Goal: Task Accomplishment & Management: Manage account settings

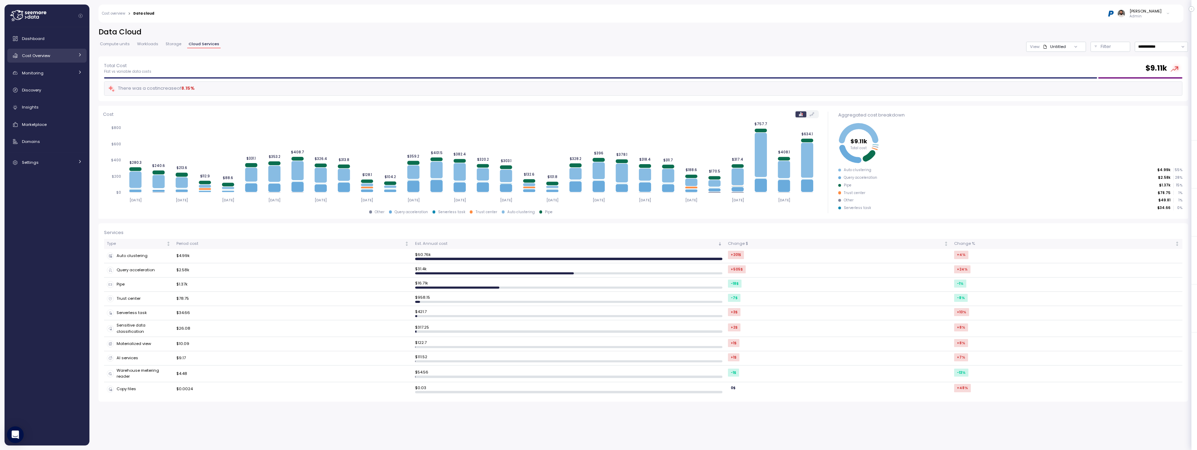
click at [55, 49] on link "Cost Overview" at bounding box center [46, 56] width 79 height 14
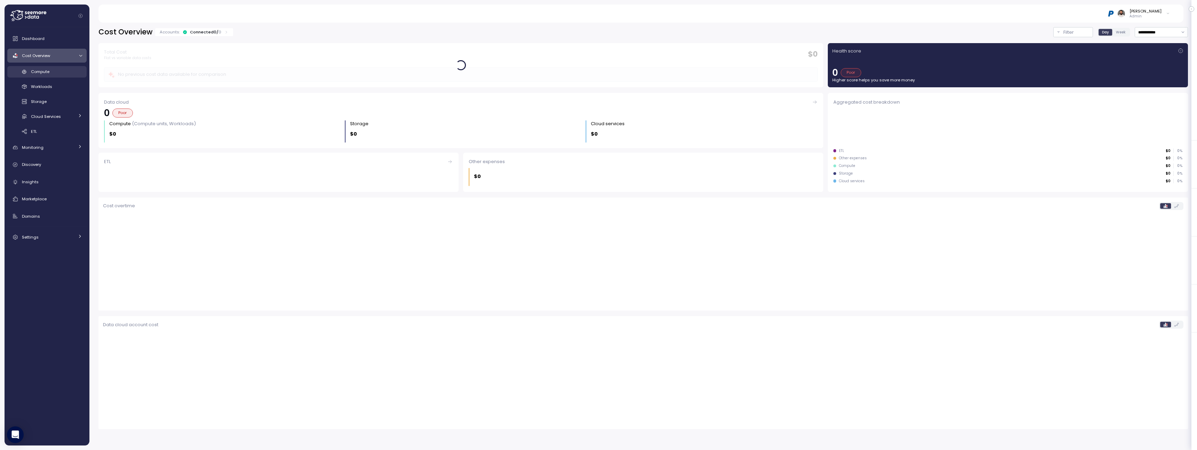
click at [54, 72] on div "Compute" at bounding box center [56, 71] width 51 height 7
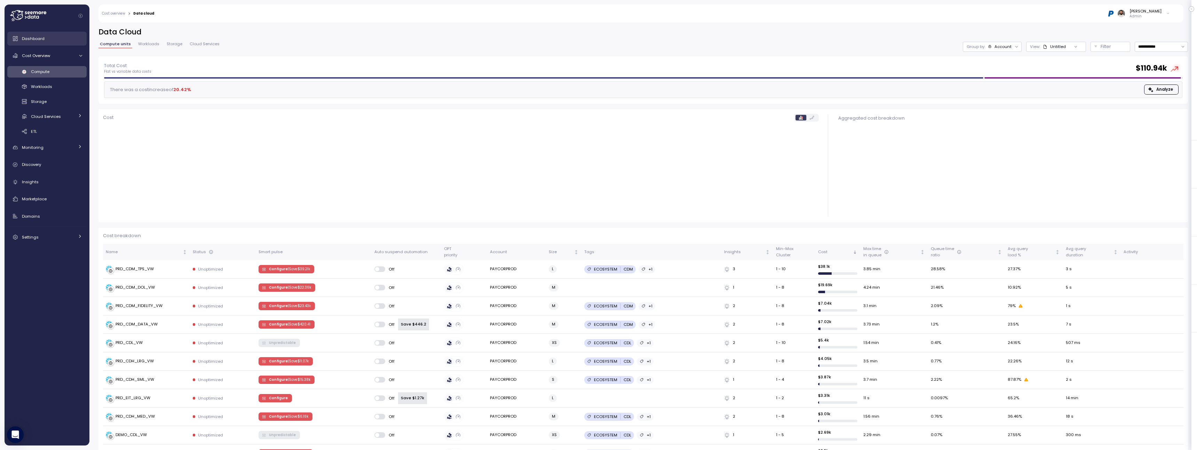
click at [62, 40] on div "Dashboard" at bounding box center [52, 38] width 60 height 7
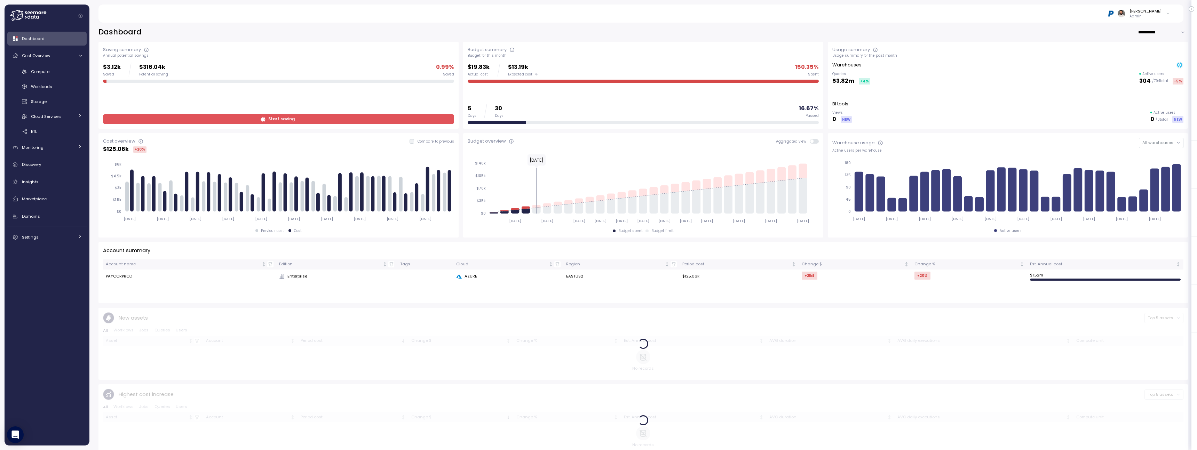
click at [1176, 37] on input "**********" at bounding box center [1163, 32] width 50 height 10
click at [1162, 48] on div "Last 7 days" at bounding box center [1161, 46] width 23 height 6
type input "**********"
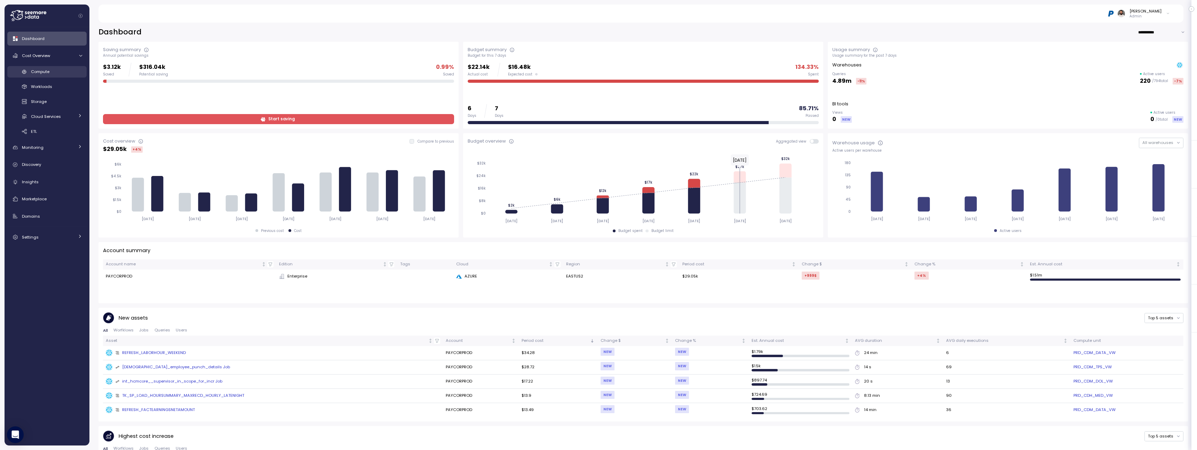
click at [64, 73] on div "Compute" at bounding box center [56, 71] width 51 height 7
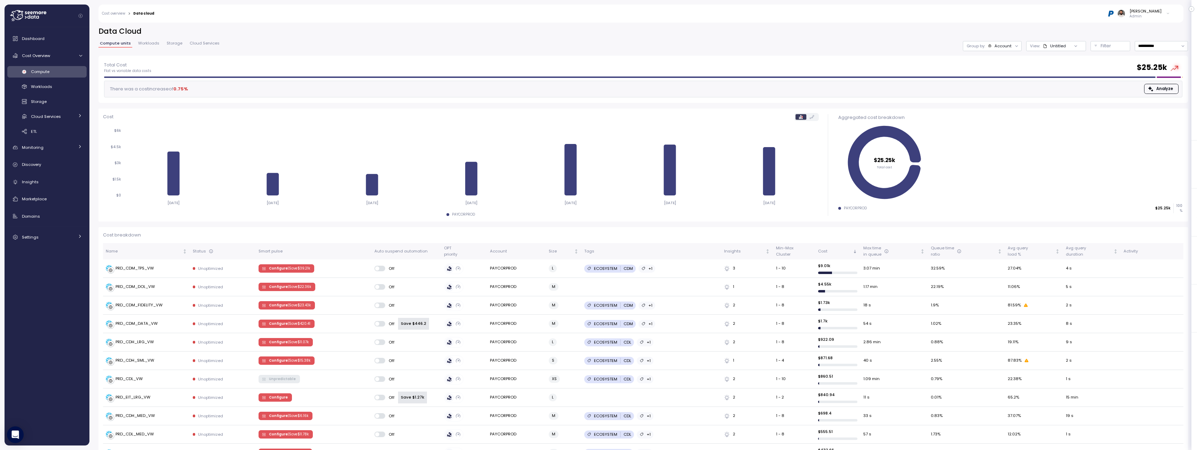
scroll to position [1, 0]
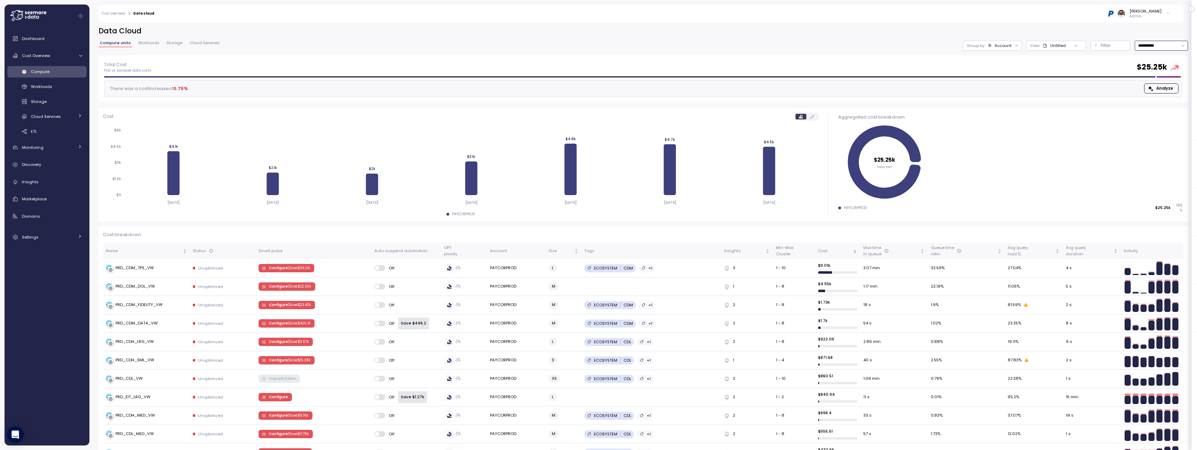
click at [1163, 42] on input "**********" at bounding box center [1161, 46] width 53 height 10
click at [1158, 89] on div "Last 14 days" at bounding box center [1159, 87] width 24 height 6
type input "**********"
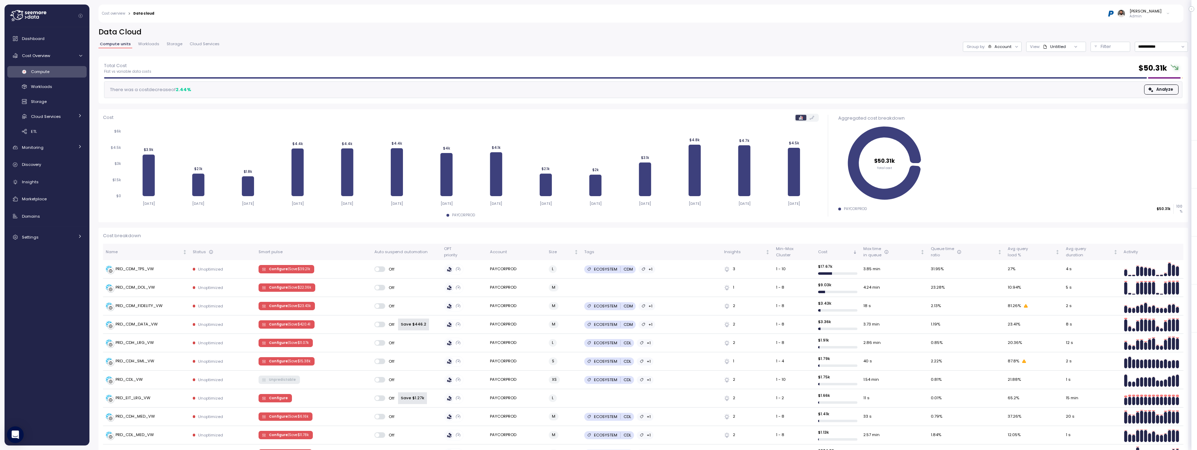
click at [149, 46] on link "Workloads" at bounding box center [149, 45] width 24 height 6
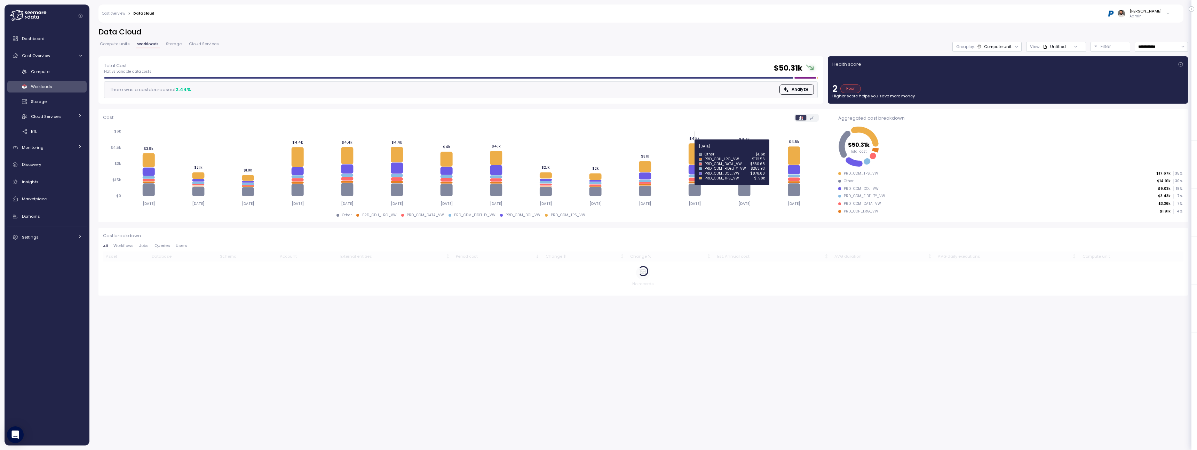
click at [696, 150] on icon at bounding box center [695, 153] width 12 height 21
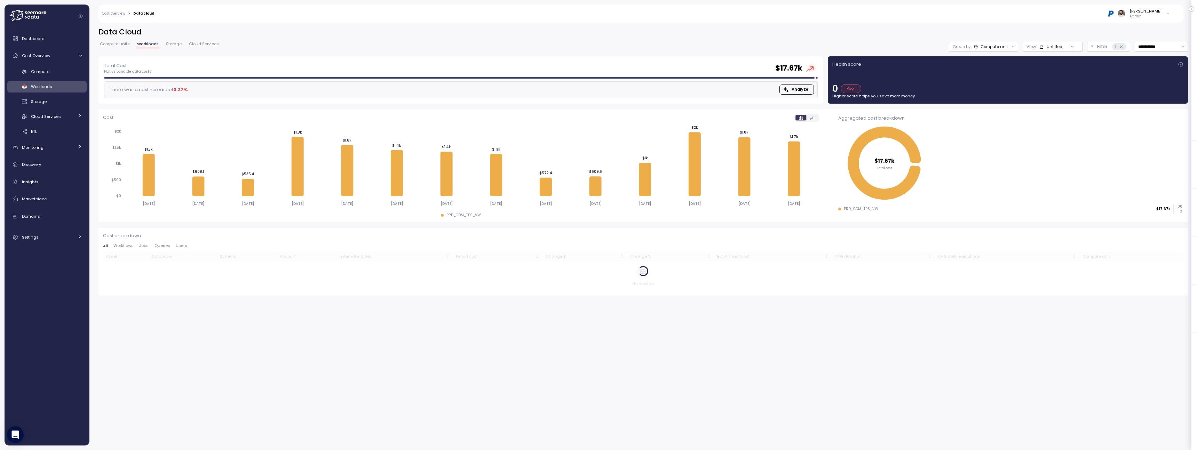
click at [120, 47] on link "Compute units" at bounding box center [115, 45] width 33 height 6
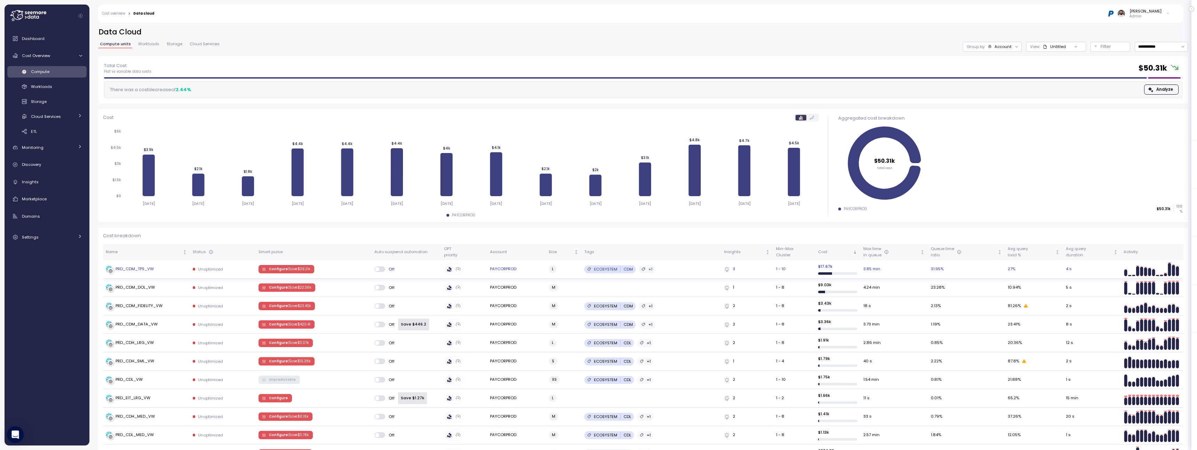
click at [291, 268] on p "| Save $ 39.21k" at bounding box center [299, 269] width 22 height 5
click at [269, 289] on span "Configure | Save $ 22.36k" at bounding box center [290, 288] width 42 height 8
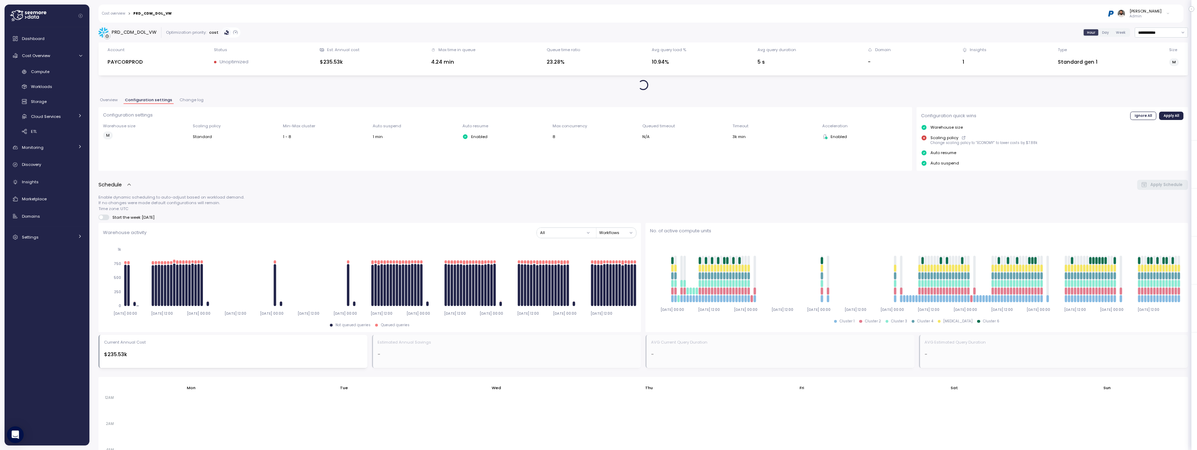
click at [189, 102] on span "Change log" at bounding box center [192, 100] width 24 height 4
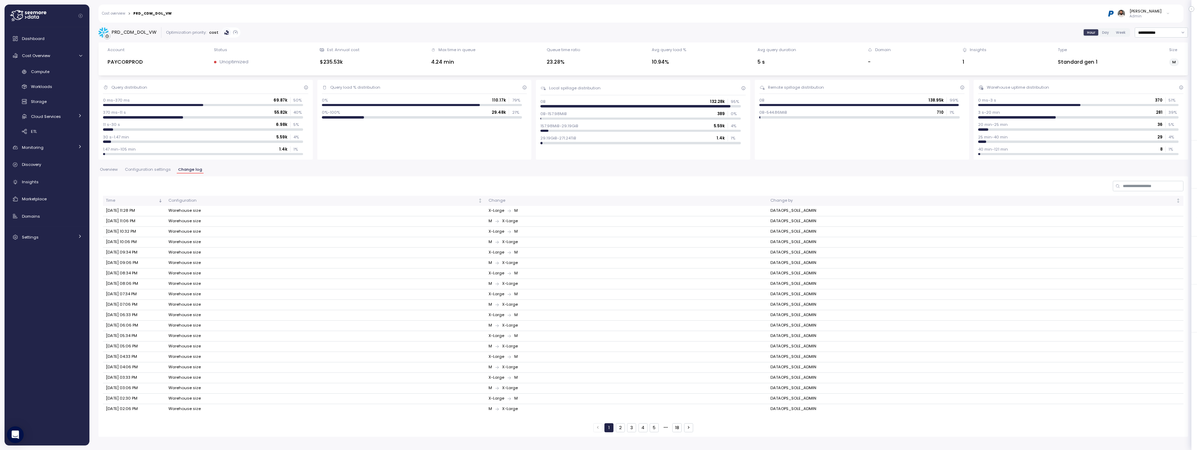
click at [151, 174] on div "Overview Configuration settings Change log" at bounding box center [644, 172] width 1090 height 9
click at [151, 170] on span "Configuration settings" at bounding box center [148, 170] width 46 height 4
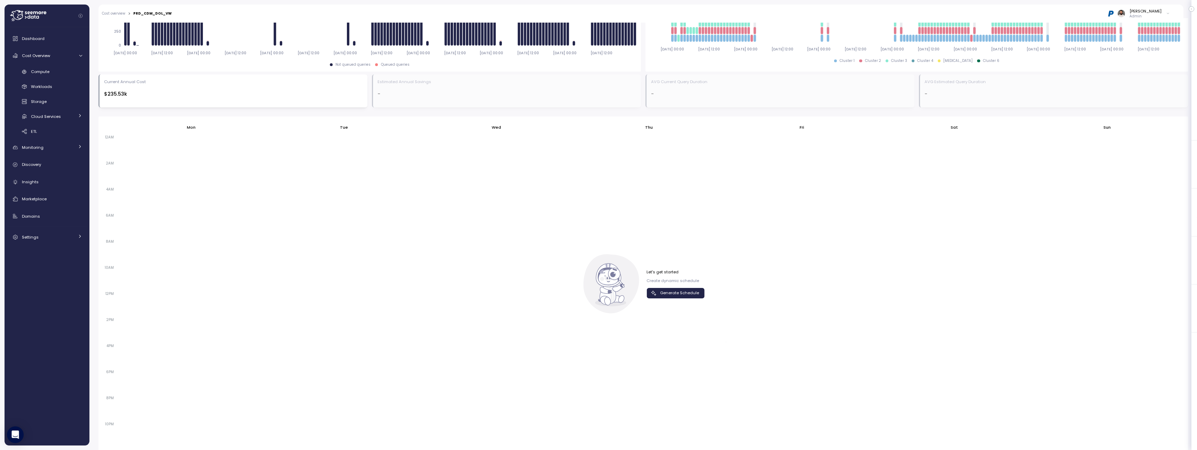
scroll to position [336, 0]
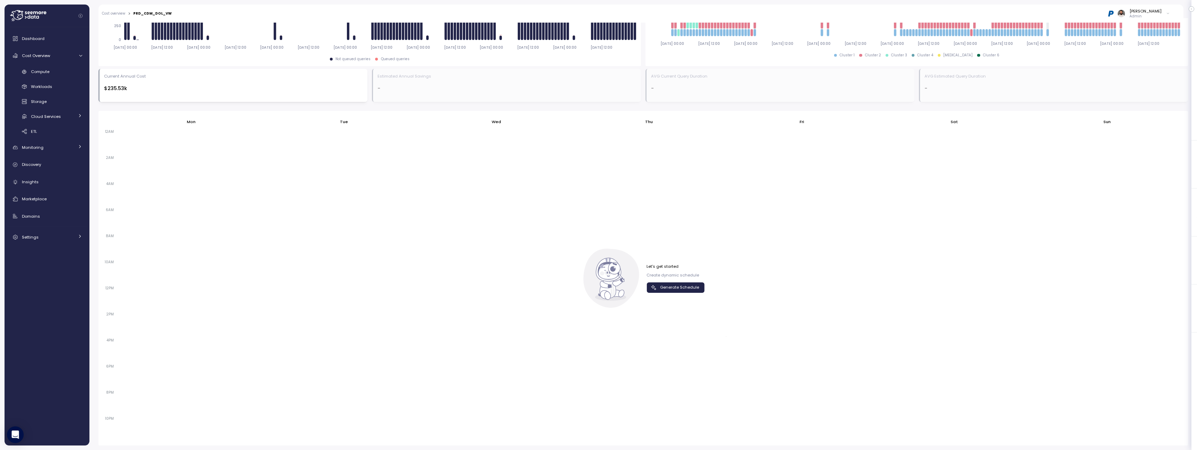
click at [696, 292] on span "Generate Schedule" at bounding box center [679, 287] width 39 height 9
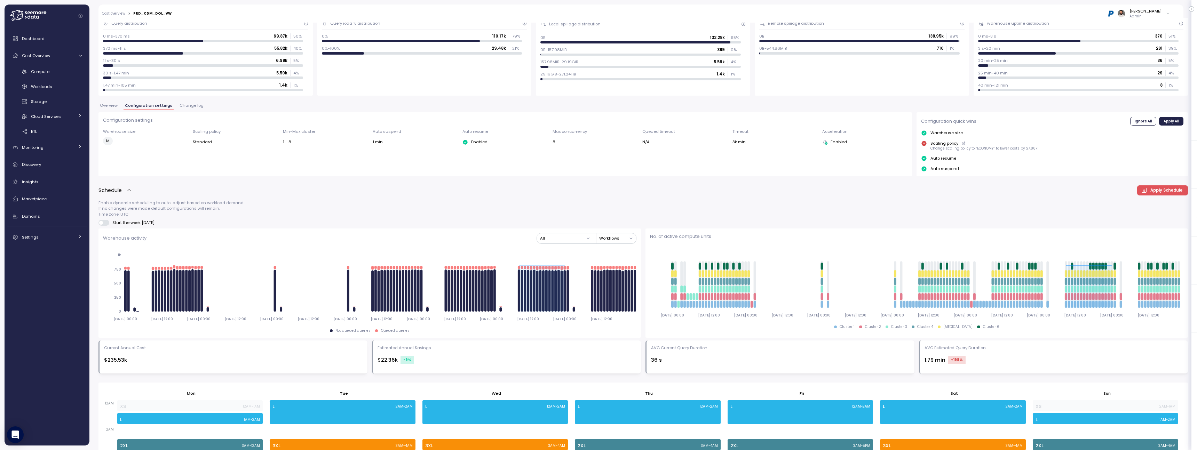
scroll to position [0, 0]
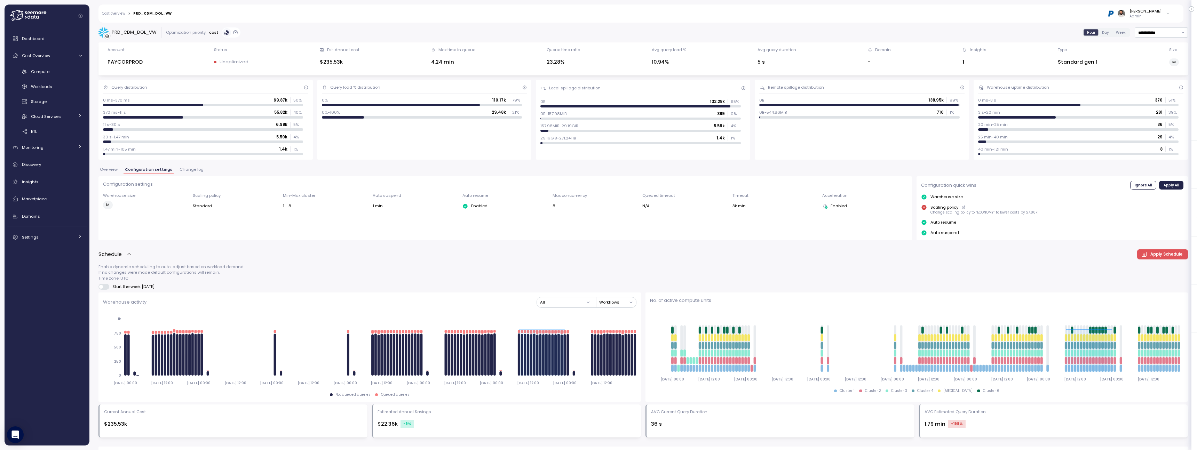
click at [121, 169] on div "Overview Configuration settings Change log" at bounding box center [644, 172] width 1090 height 9
click at [113, 170] on span "Overview" at bounding box center [109, 170] width 18 height 4
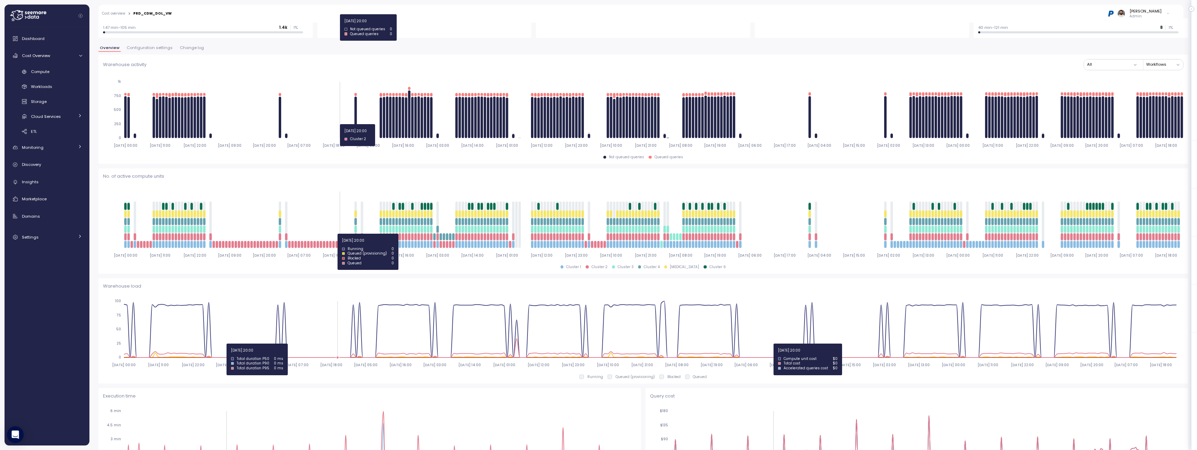
scroll to position [109, 0]
